Goal: Obtain resource: Download file/media

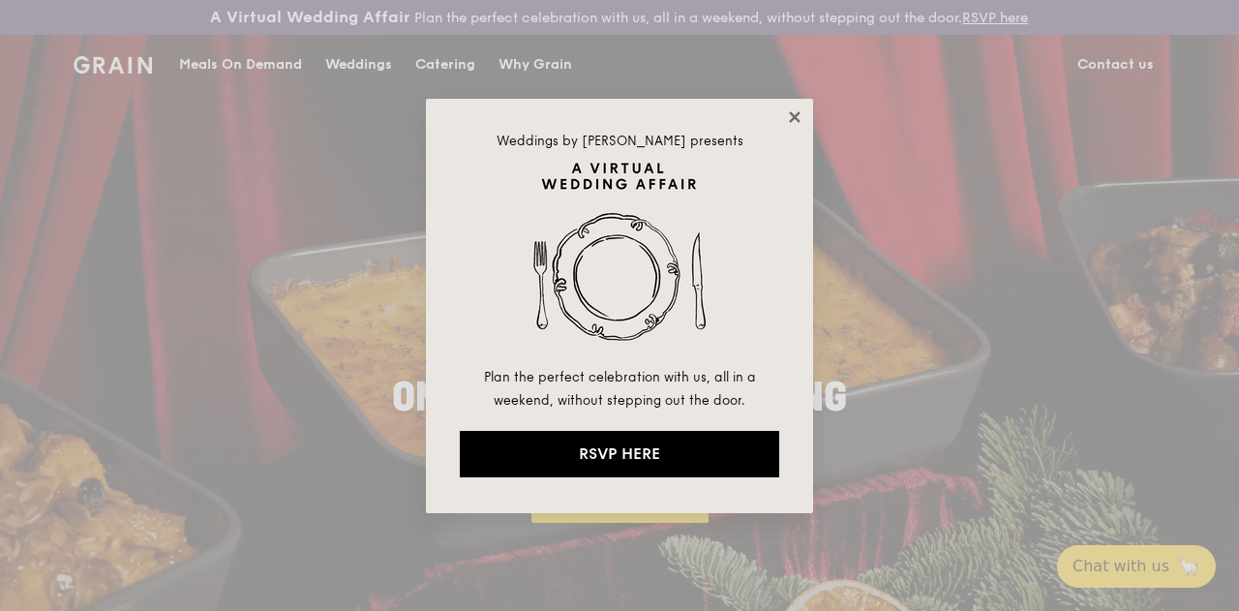
click at [792, 113] on icon at bounding box center [794, 116] width 11 height 11
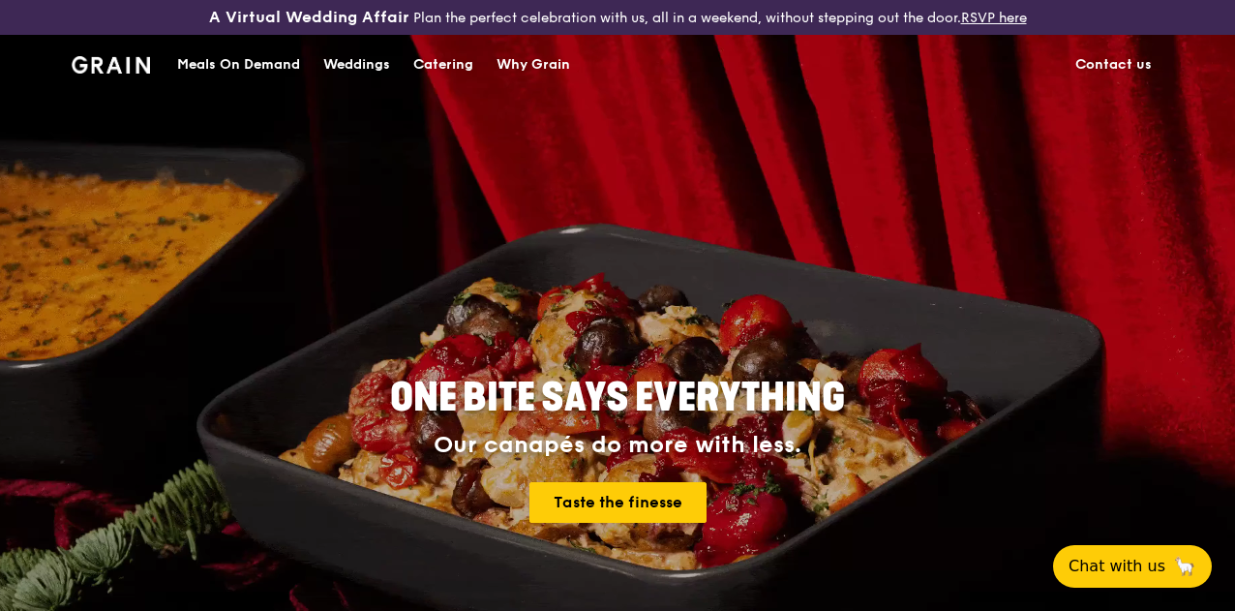
click at [433, 85] on div "Catering" at bounding box center [443, 65] width 60 height 58
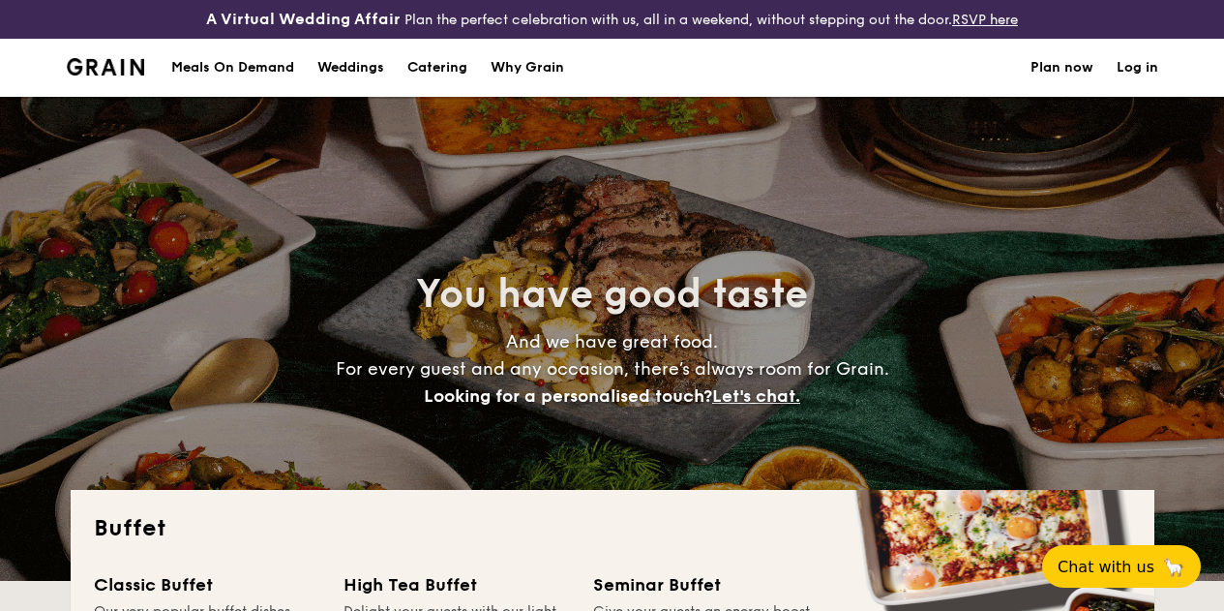
select select
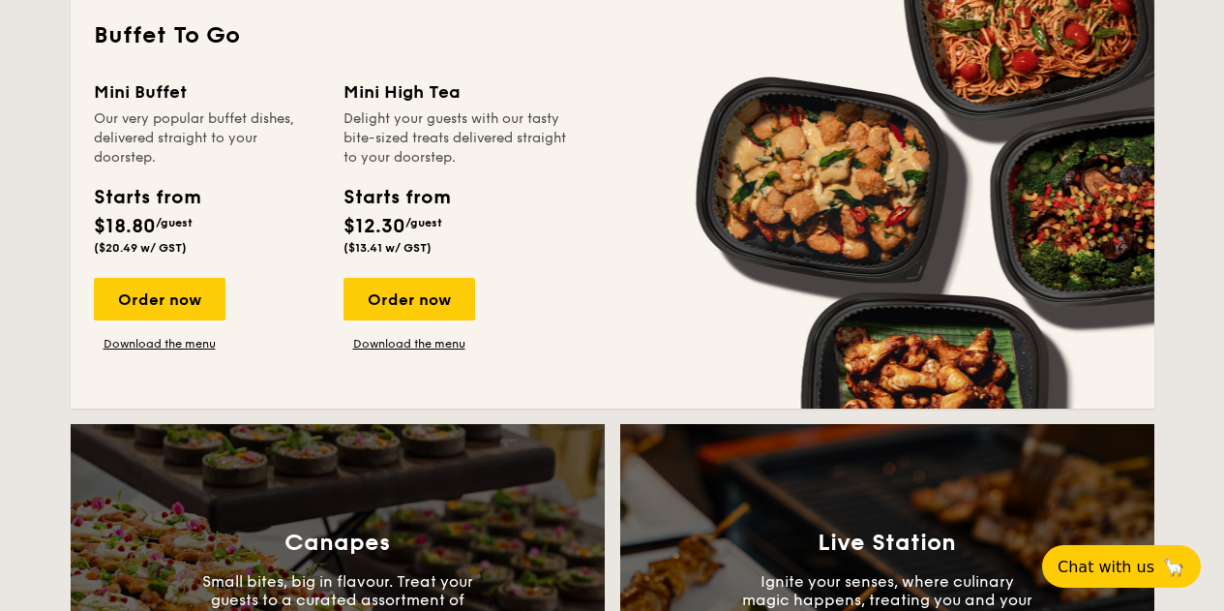
scroll to position [1355, 0]
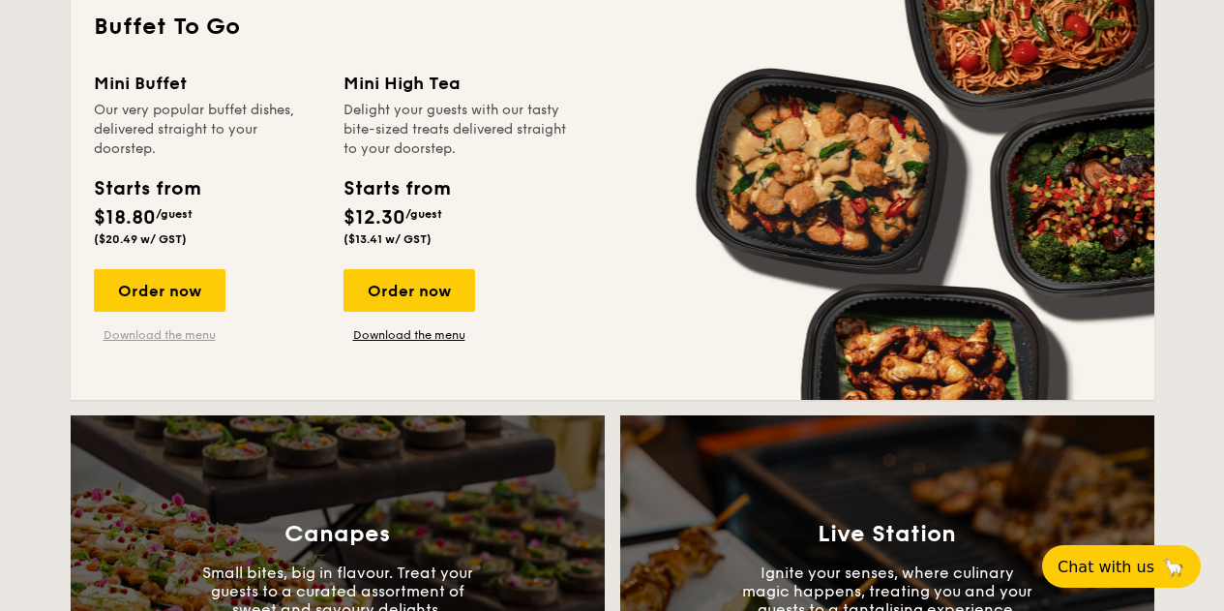
click at [170, 343] on link "Download the menu" at bounding box center [160, 334] width 132 height 15
